Goal: Task Accomplishment & Management: Manage account settings

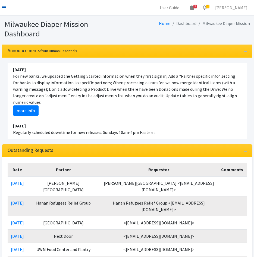
click at [4, 10] on icon at bounding box center [4, 7] width 4 height 4
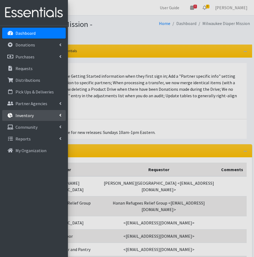
click at [25, 118] on link "Inventory" at bounding box center [34, 115] width 64 height 11
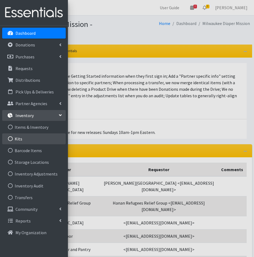
click at [27, 142] on link "Kits" at bounding box center [34, 138] width 64 height 11
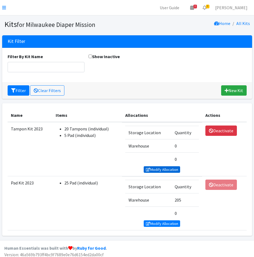
click at [151, 170] on link "Modify Allocation" at bounding box center [162, 169] width 36 height 7
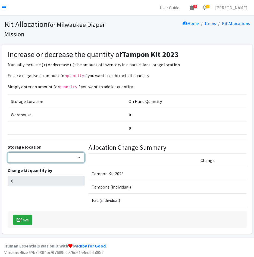
drag, startPoint x: 56, startPoint y: 157, endPoint x: 58, endPoint y: 161, distance: 4.6
click at [56, 157] on select "Warehouse" at bounding box center [46, 157] width 77 height 10
select select "126"
click at [8, 152] on select "Warehouse" at bounding box center [46, 157] width 77 height 10
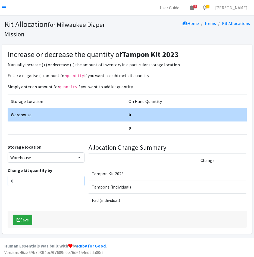
drag, startPoint x: 34, startPoint y: 179, endPoint x: -5, endPoint y: 180, distance: 39.7
click at [0, 180] on html "User Guide 3 3 Pick-ups remaining this week View Calendar 8 8 Requests 0 Partne…" at bounding box center [127, 129] width 254 height 258
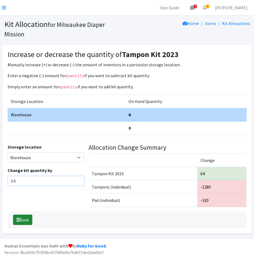
type input "64"
click at [24, 218] on button "Save" at bounding box center [22, 220] width 19 height 10
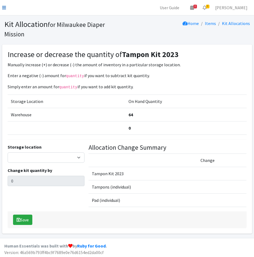
click at [5, 5] on link at bounding box center [4, 7] width 4 height 7
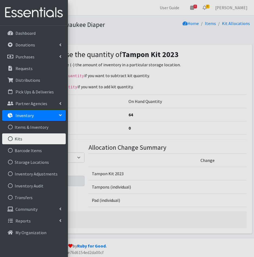
click at [21, 139] on link "Kits" at bounding box center [34, 138] width 64 height 11
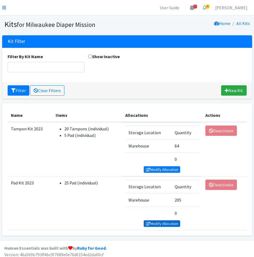
click at [150, 227] on link "Modify Allocation" at bounding box center [162, 223] width 36 height 7
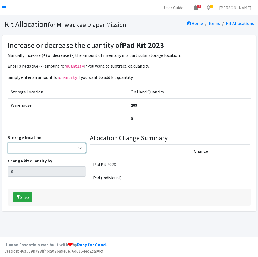
drag, startPoint x: 66, startPoint y: 149, endPoint x: 62, endPoint y: 153, distance: 5.0
click at [66, 149] on select "Warehouse" at bounding box center [47, 148] width 78 height 10
select select "126"
click at [8, 143] on select "Warehouse" at bounding box center [47, 148] width 78 height 10
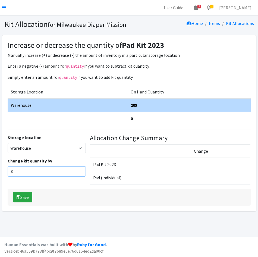
drag, startPoint x: 41, startPoint y: 173, endPoint x: -10, endPoint y: 177, distance: 51.2
click at [0, 177] on html "User Guide 3 3 Pick-ups remaining this week View Calendar 8 8 Requests 0 Partne…" at bounding box center [129, 128] width 258 height 257
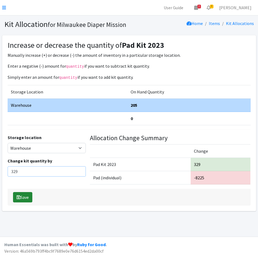
type input "329"
click at [15, 198] on button "Save" at bounding box center [22, 197] width 19 height 10
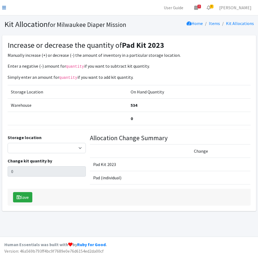
click at [2, 7] on icon at bounding box center [4, 7] width 4 height 4
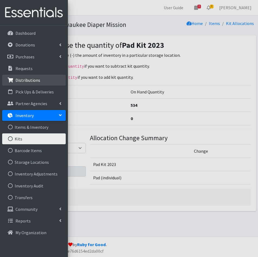
click at [24, 80] on p "Distributions" at bounding box center [27, 79] width 25 height 5
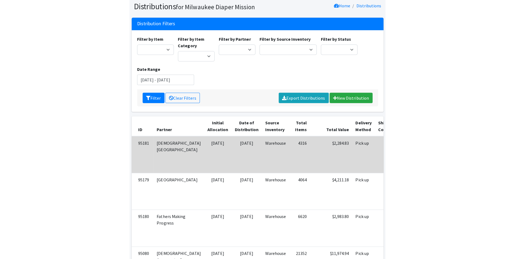
scroll to position [27, 0]
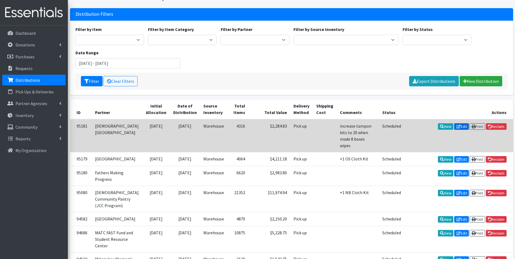
click at [254, 126] on link "Edit" at bounding box center [462, 126] width 15 height 7
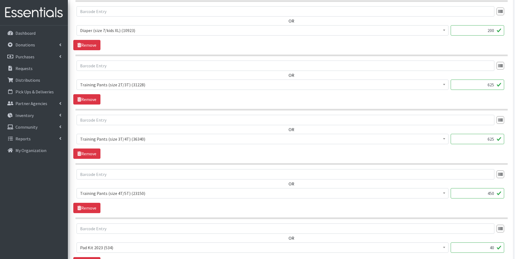
scroll to position [706, 0]
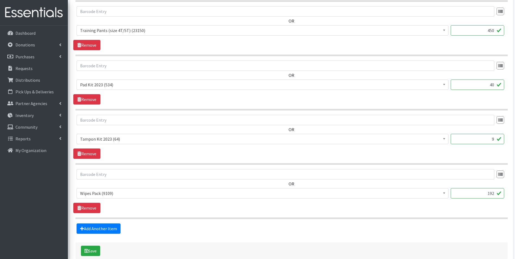
drag, startPoint x: 508, startPoint y: 142, endPoint x: 519, endPoint y: 142, distance: 10.9
type input "20"
click at [83, 252] on button "Save" at bounding box center [90, 251] width 19 height 10
